Goal: Task Accomplishment & Management: Use online tool/utility

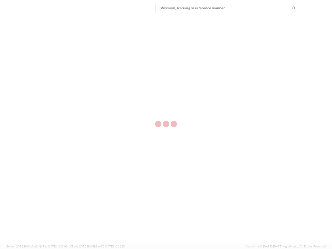
select select "US"
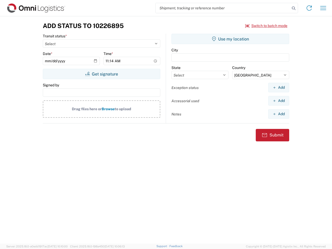
click at [223, 8] on input "search" at bounding box center [223, 8] width 134 height 10
click at [294, 8] on icon at bounding box center [293, 8] width 7 height 7
click at [309, 8] on icon at bounding box center [309, 8] width 8 height 8
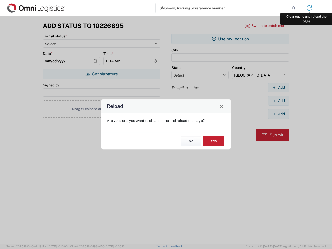
click at [323, 8] on div "Reload Are you sure, you want to clear cache and reload the page? No Yes" at bounding box center [166, 124] width 332 height 249
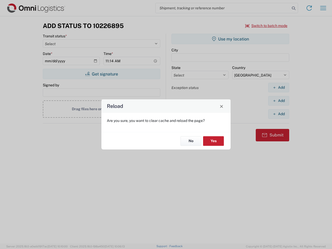
click at [266, 26] on div "Reload Are you sure, you want to clear cache and reload the page? No Yes" at bounding box center [166, 124] width 332 height 249
click at [101, 74] on div "Reload Are you sure, you want to clear cache and reload the page? No Yes" at bounding box center [166, 124] width 332 height 249
click at [230, 39] on div "Reload Are you sure, you want to clear cache and reload the page? No Yes" at bounding box center [166, 124] width 332 height 249
click at [279, 87] on div "Reload Are you sure, you want to clear cache and reload the page? No Yes" at bounding box center [166, 124] width 332 height 249
click at [279, 101] on div "Reload Are you sure, you want to clear cache and reload the page? No Yes" at bounding box center [166, 124] width 332 height 249
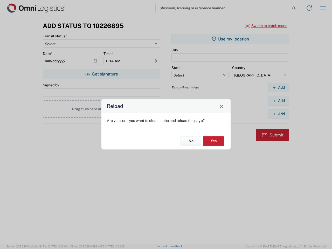
click at [279, 114] on div "Reload Are you sure, you want to clear cache and reload the page? No Yes" at bounding box center [166, 124] width 332 height 249
